Goal: Transaction & Acquisition: Download file/media

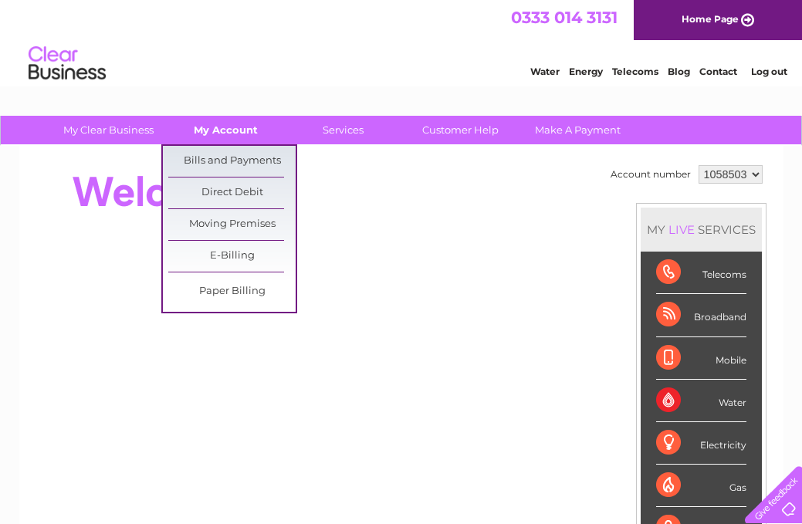
click at [228, 130] on link "My Account" at bounding box center [225, 130] width 127 height 29
click at [228, 160] on link "Bills and Payments" at bounding box center [231, 161] width 127 height 31
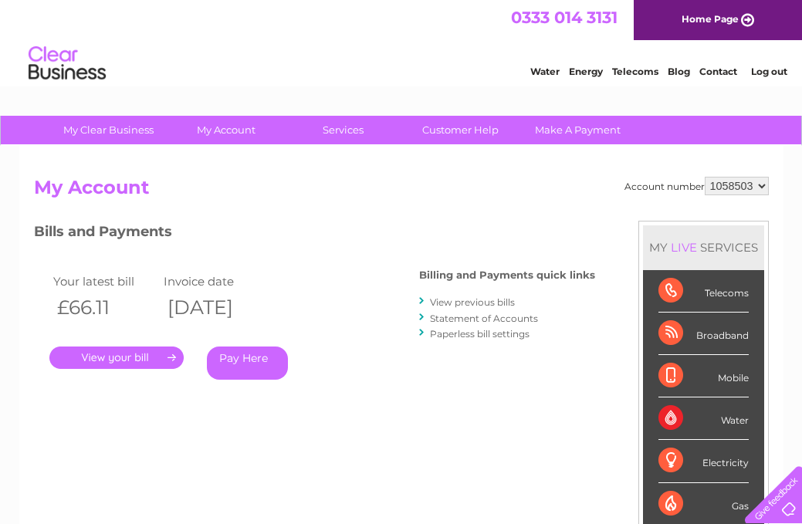
click at [469, 302] on link "View previous bills" at bounding box center [472, 302] width 85 height 12
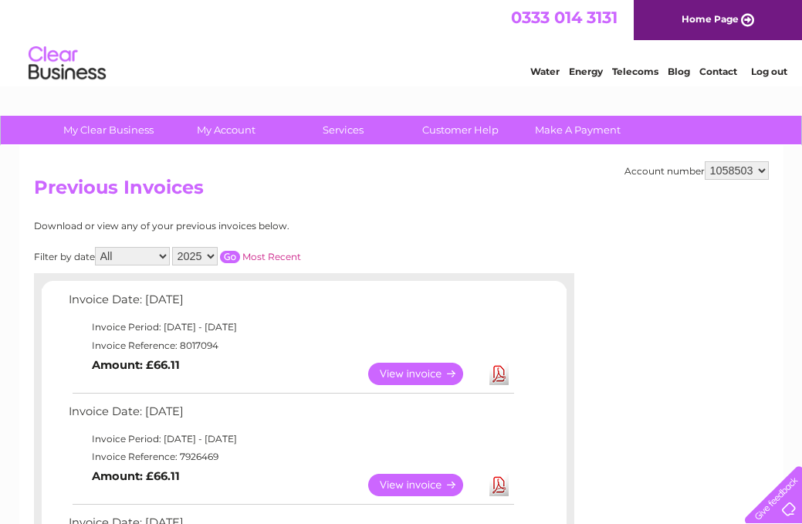
click at [428, 479] on link "View" at bounding box center [424, 485] width 113 height 22
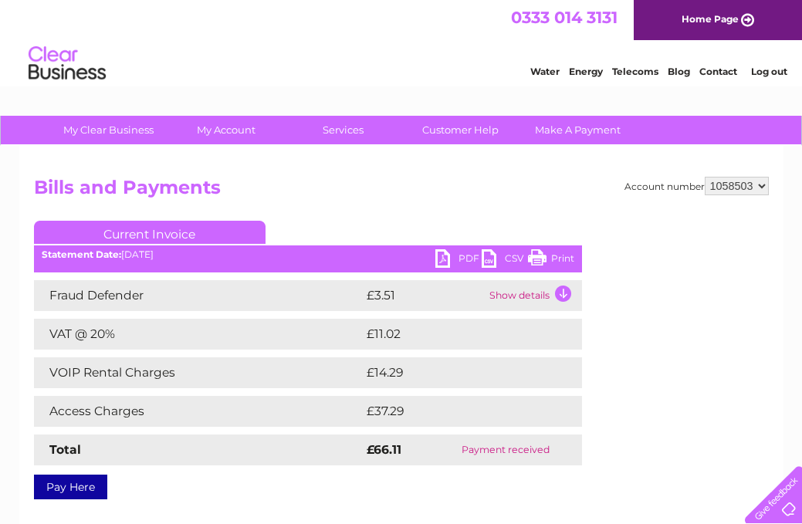
click at [445, 264] on link "PDF" at bounding box center [458, 260] width 46 height 22
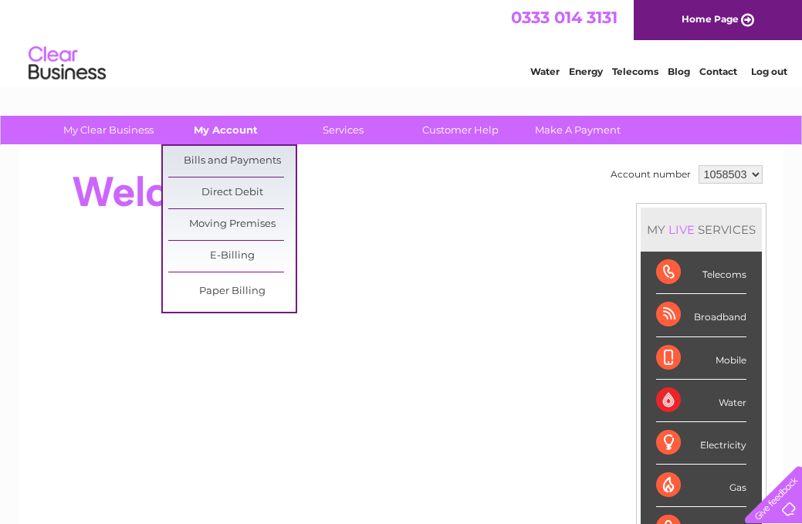
click at [233, 125] on link "My Account" at bounding box center [225, 130] width 127 height 29
click at [229, 160] on link "Bills and Payments" at bounding box center [231, 161] width 127 height 31
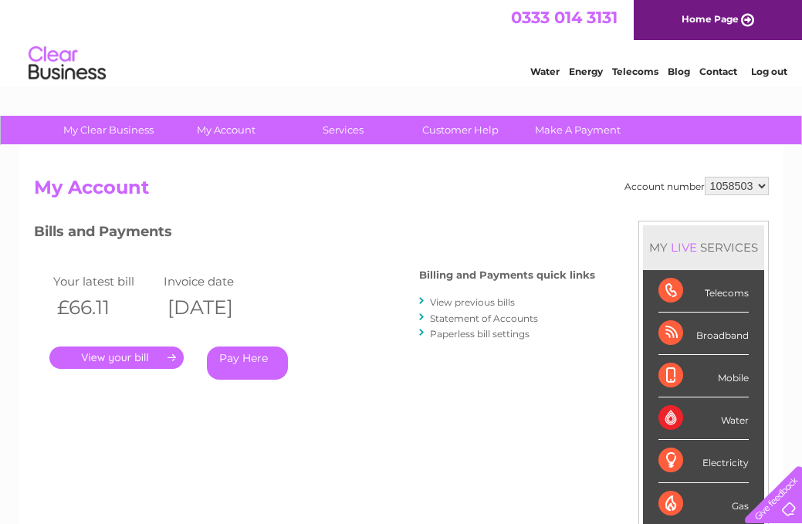
click at [472, 303] on link "View previous bills" at bounding box center [472, 302] width 85 height 12
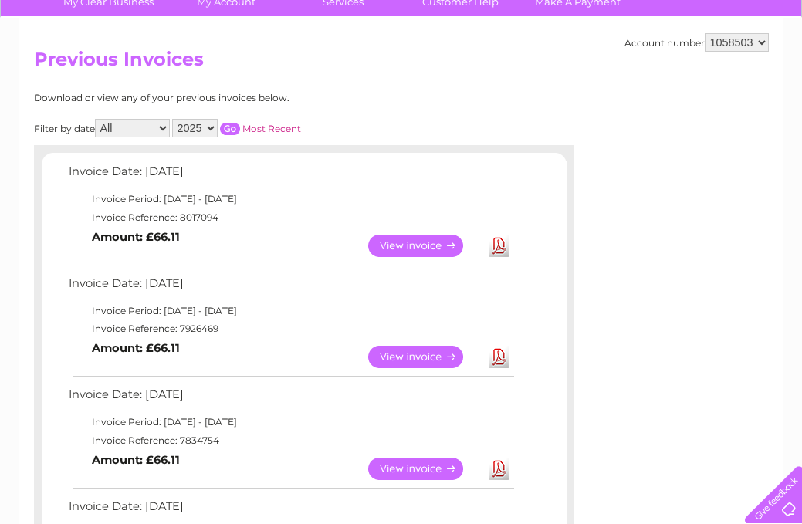
scroll to position [150, 0]
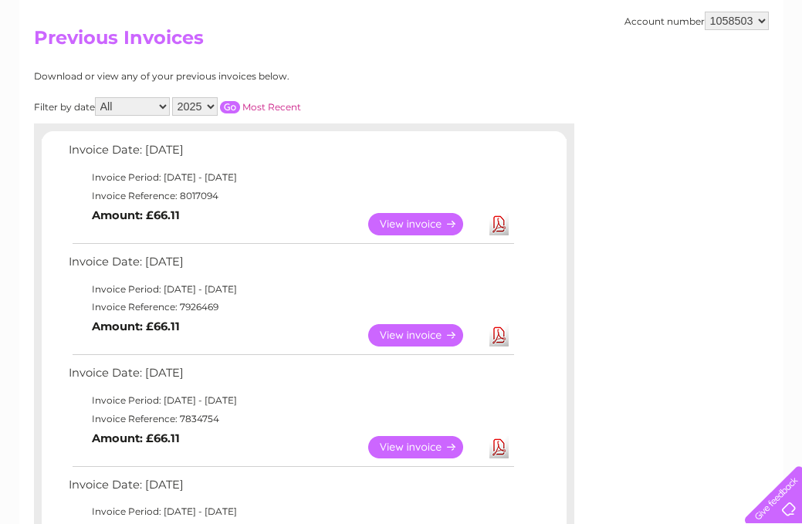
click at [408, 437] on link "View" at bounding box center [424, 447] width 113 height 22
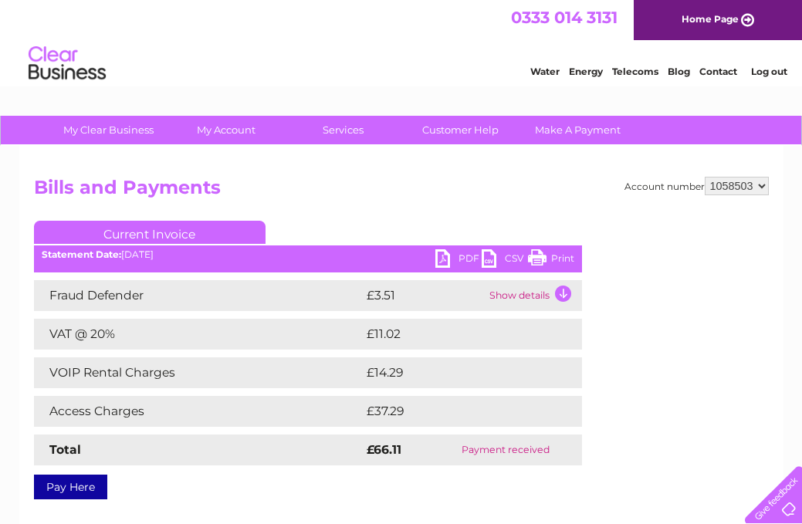
click at [441, 257] on link "PDF" at bounding box center [458, 260] width 46 height 22
click at [443, 262] on link "PDF" at bounding box center [458, 260] width 46 height 22
